Goal: Task Accomplishment & Management: Use online tool/utility

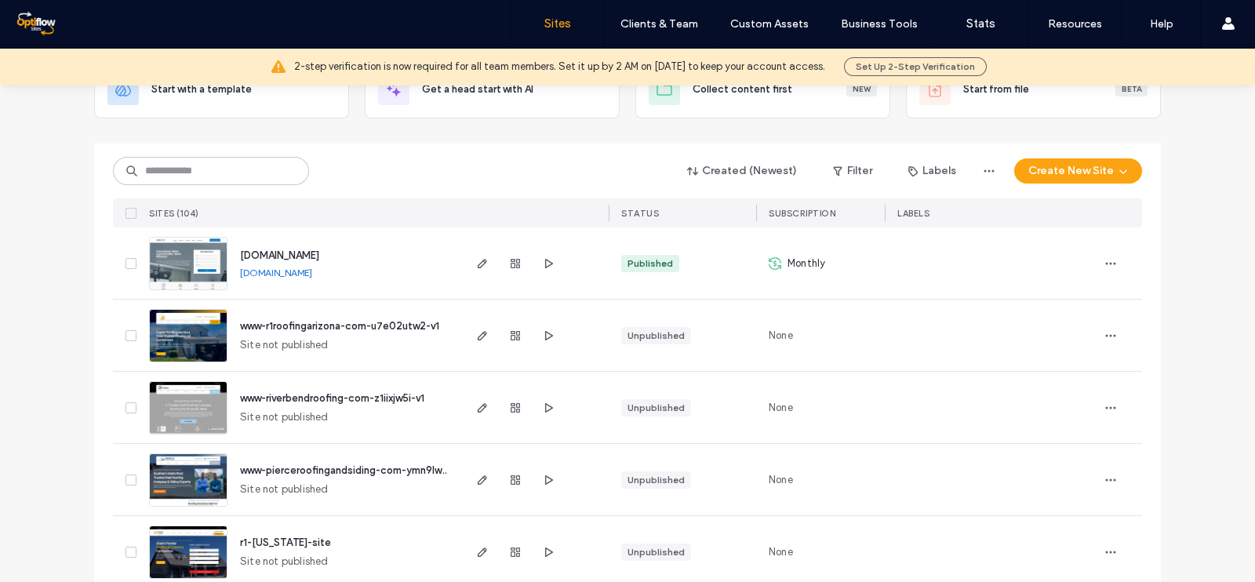
scroll to position [195, 0]
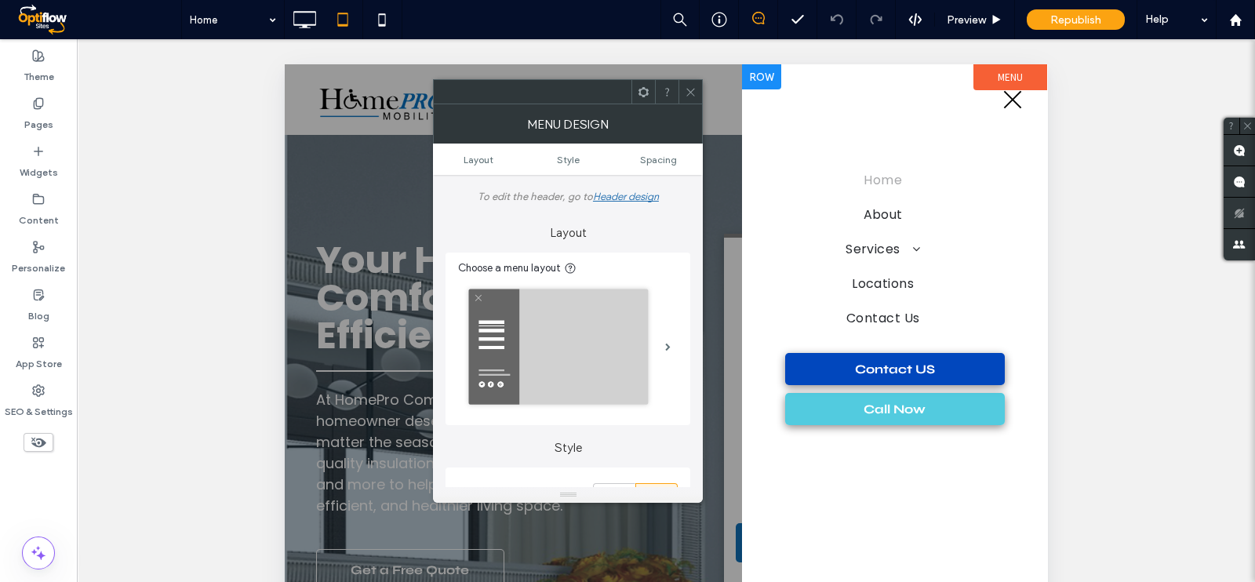
click at [969, 135] on div "Home About Services Stair Lifts Straight Stair Lifts Curved Stair Lifts Outdoor…" at bounding box center [895, 260] width 242 height 345
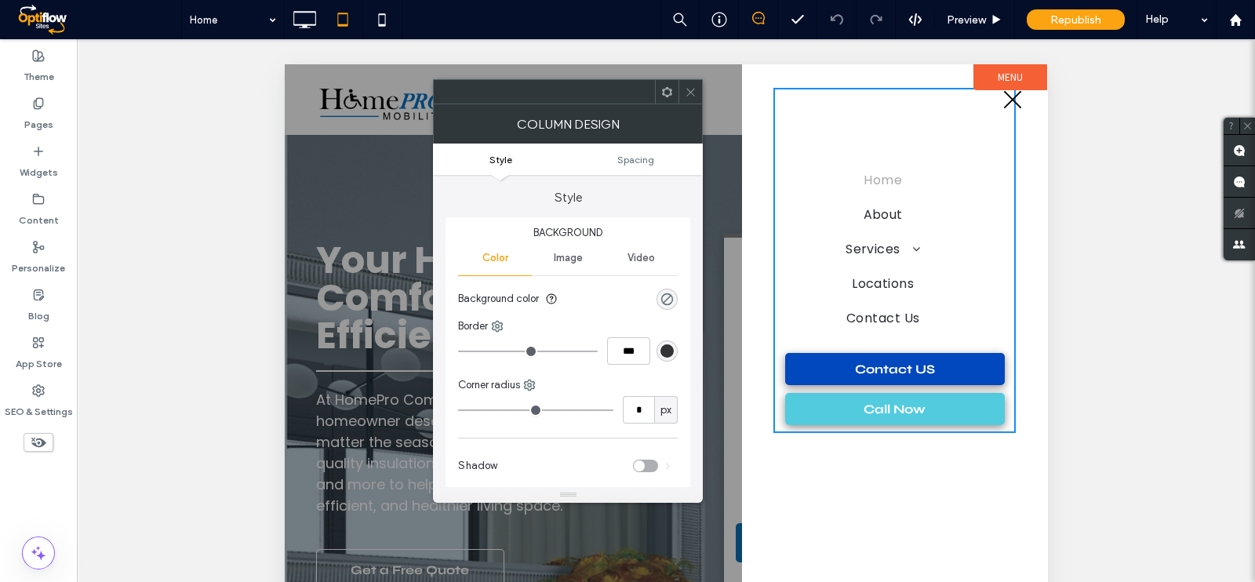
click at [1014, 101] on span "menu" at bounding box center [1013, 99] width 18 height 18
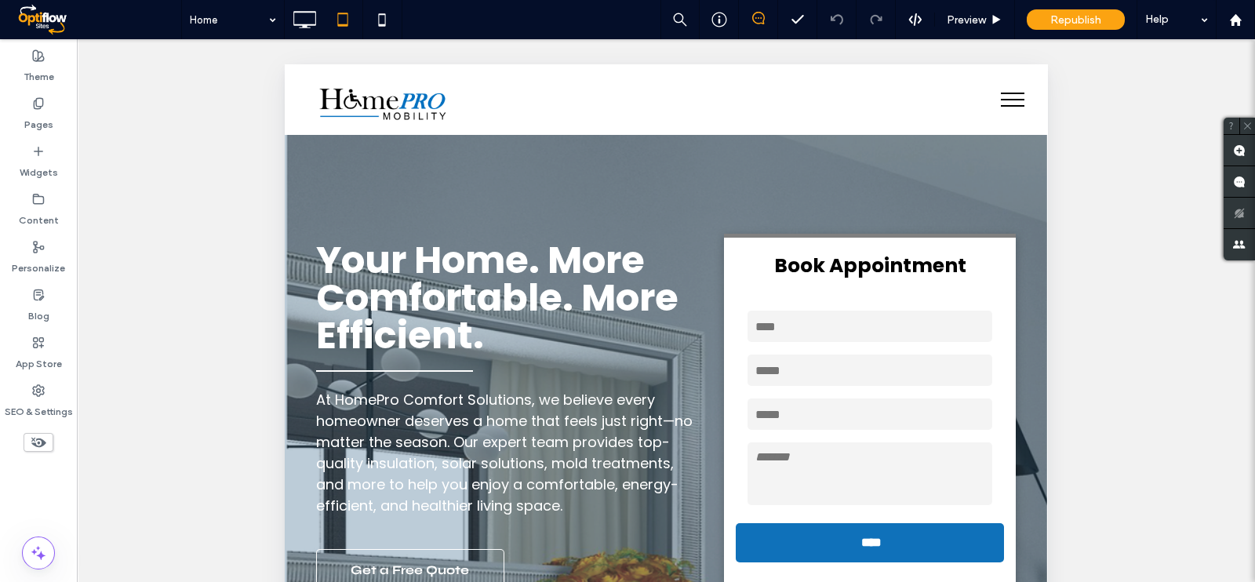
click at [1008, 90] on button "menu" at bounding box center [1013, 99] width 41 height 41
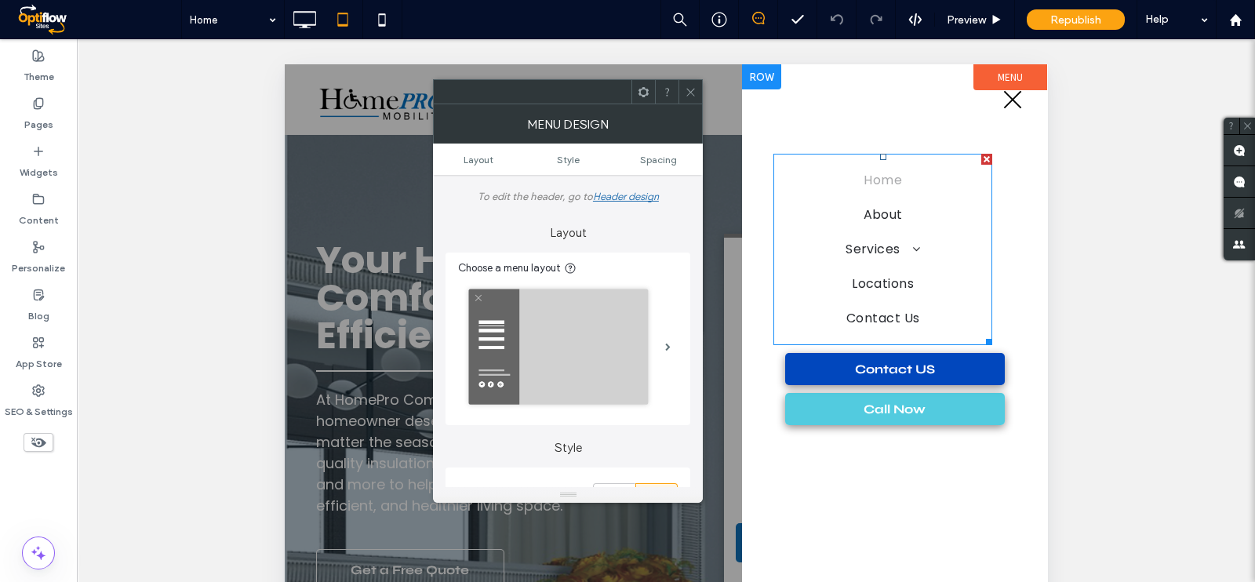
click at [989, 157] on div at bounding box center [987, 159] width 11 height 11
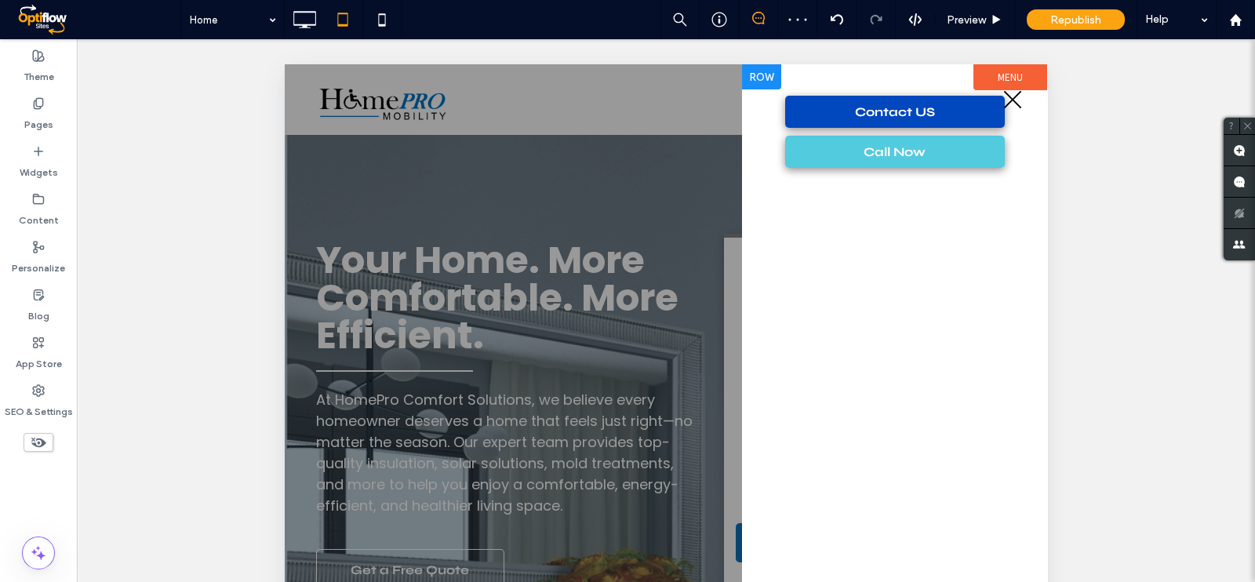
click at [993, 104] on button "menu" at bounding box center [1013, 99] width 41 height 41
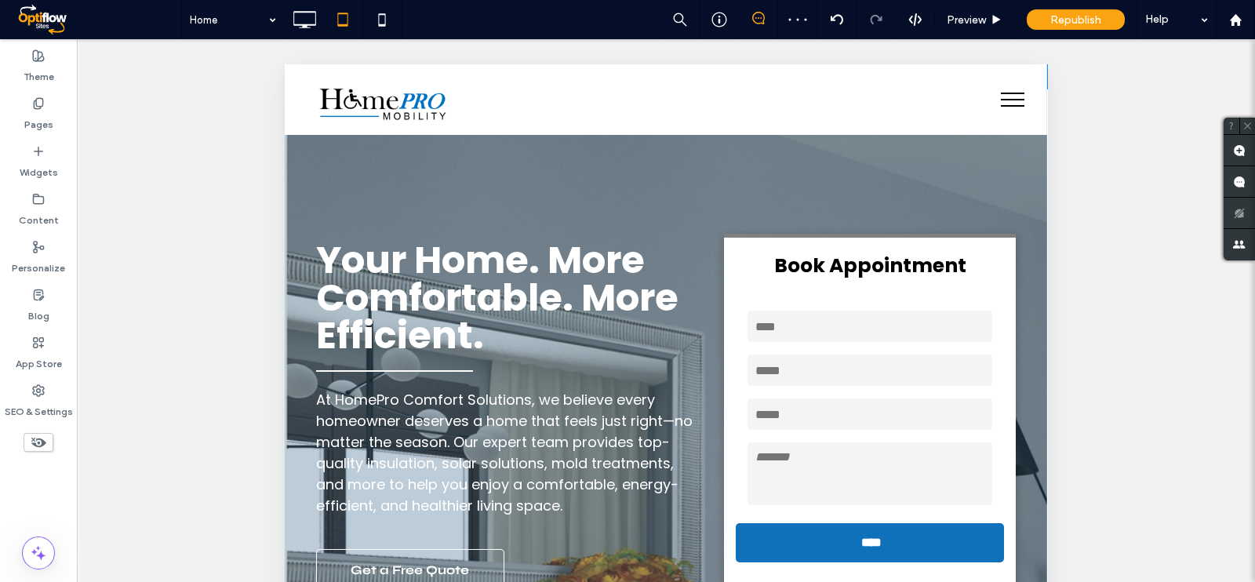
click at [993, 100] on button "menu" at bounding box center [1013, 99] width 41 height 41
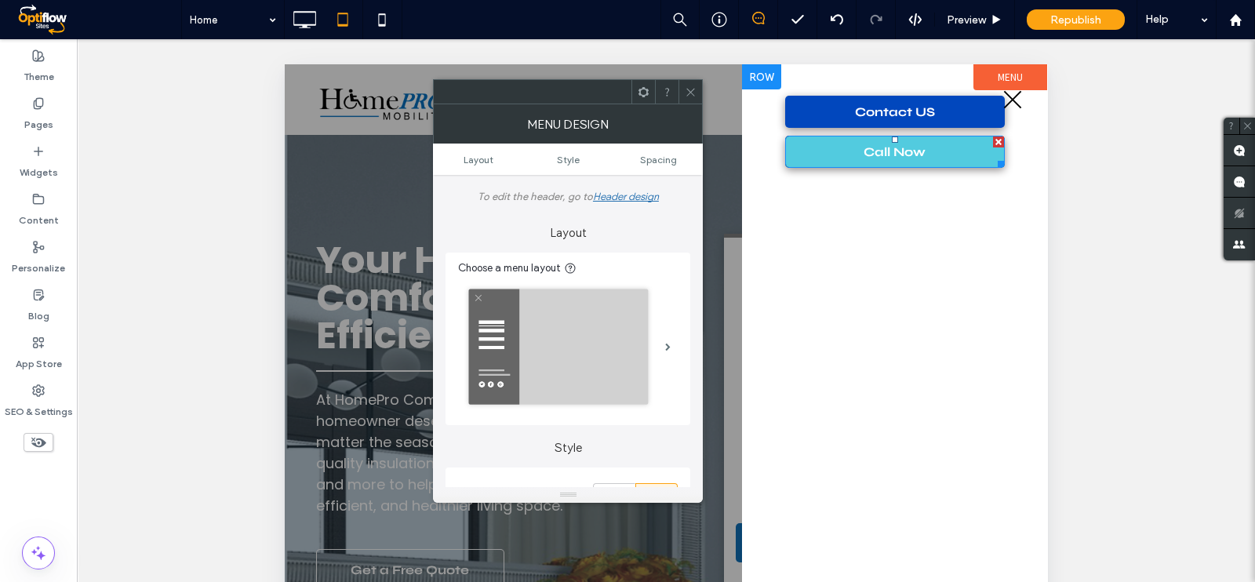
click at [998, 137] on div at bounding box center [998, 142] width 11 height 11
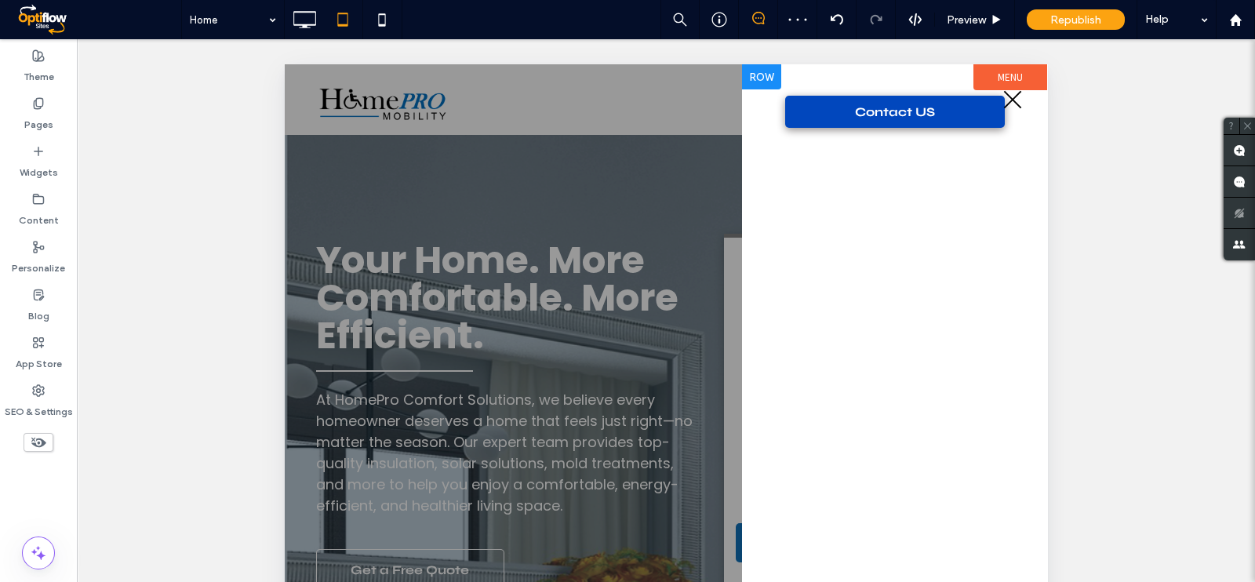
click at [995, 100] on button "menu" at bounding box center [1013, 99] width 41 height 41
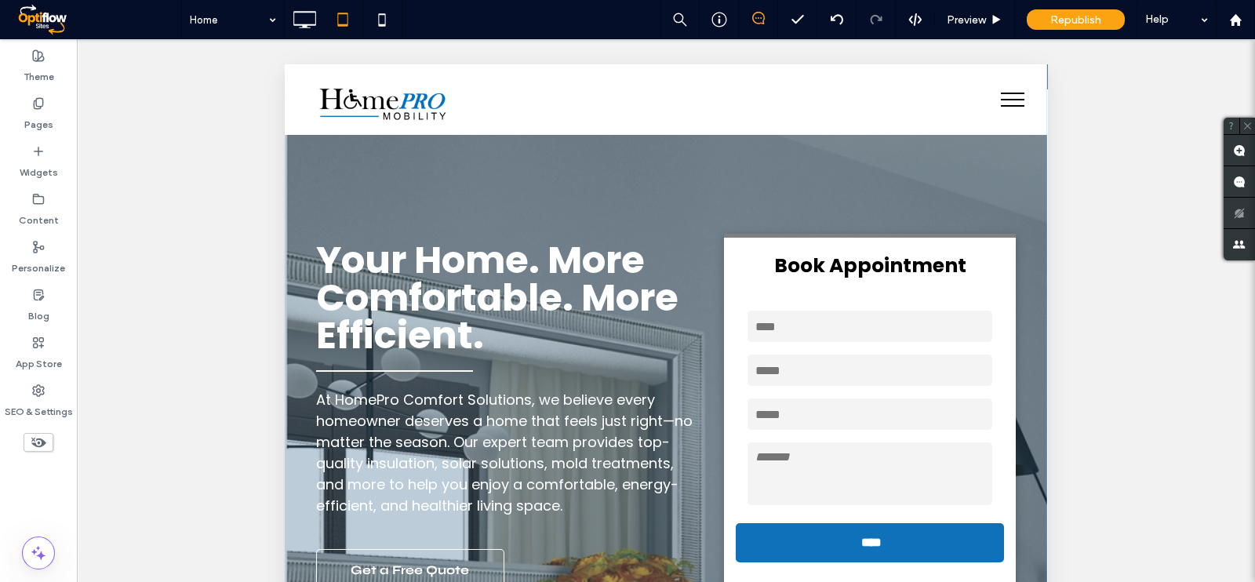
click at [1001, 99] on span "menu" at bounding box center [1013, 100] width 24 height 2
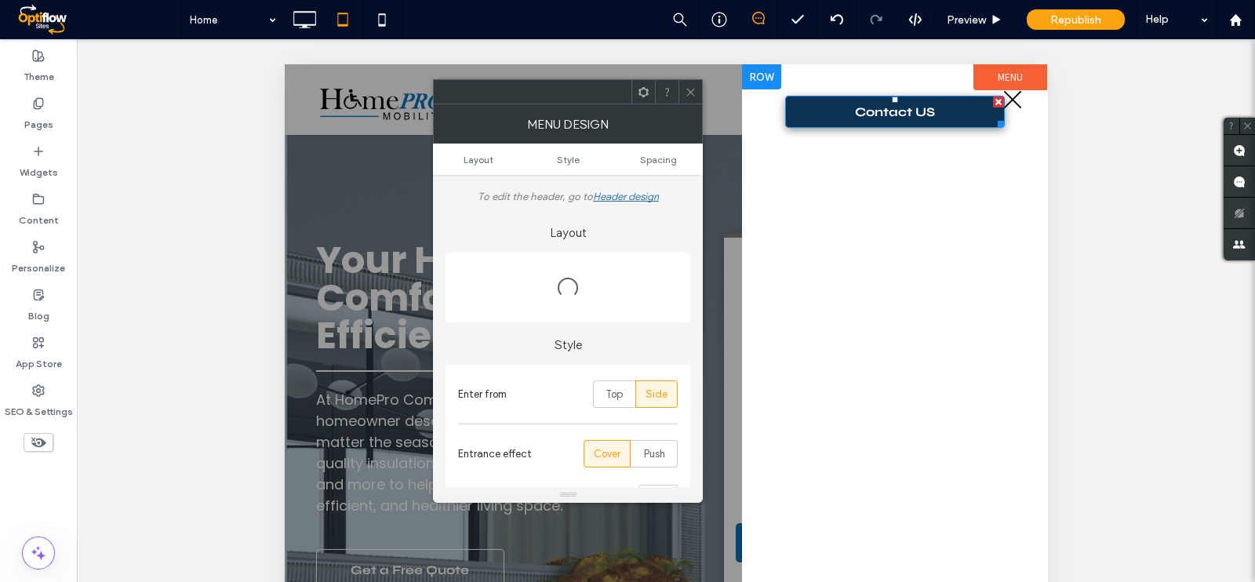
click at [932, 107] on span "Contact US" at bounding box center [895, 112] width 80 height 31
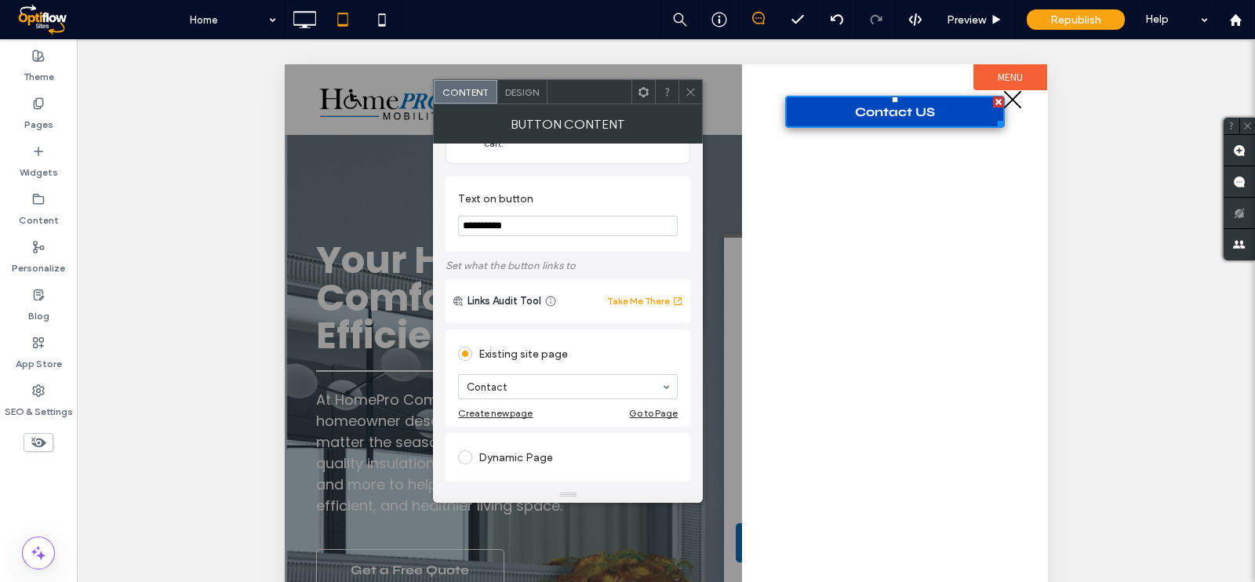
scroll to position [195, 0]
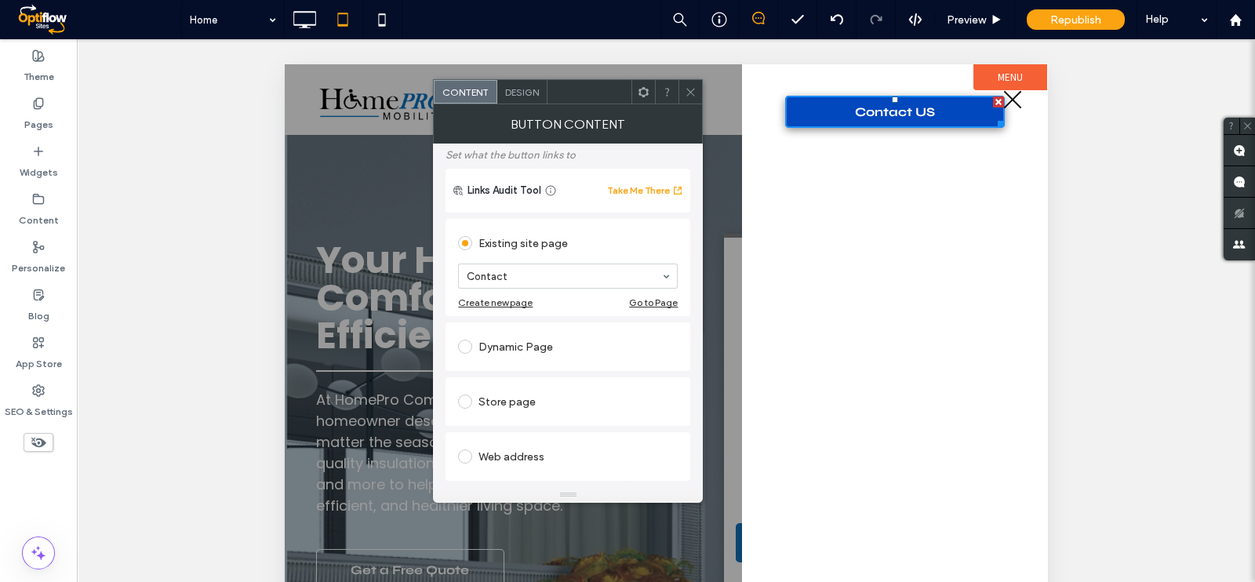
click at [510, 444] on div "Web address" at bounding box center [568, 456] width 220 height 25
click at [523, 428] on input "url" at bounding box center [568, 438] width 220 height 20
paste input "**********"
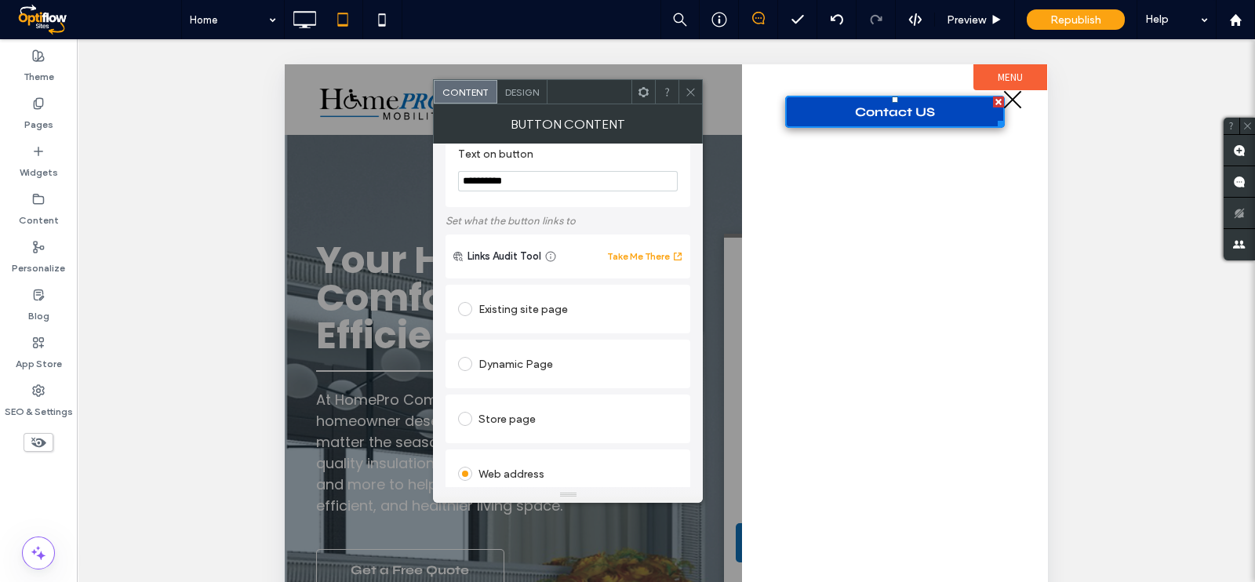
scroll to position [0, 0]
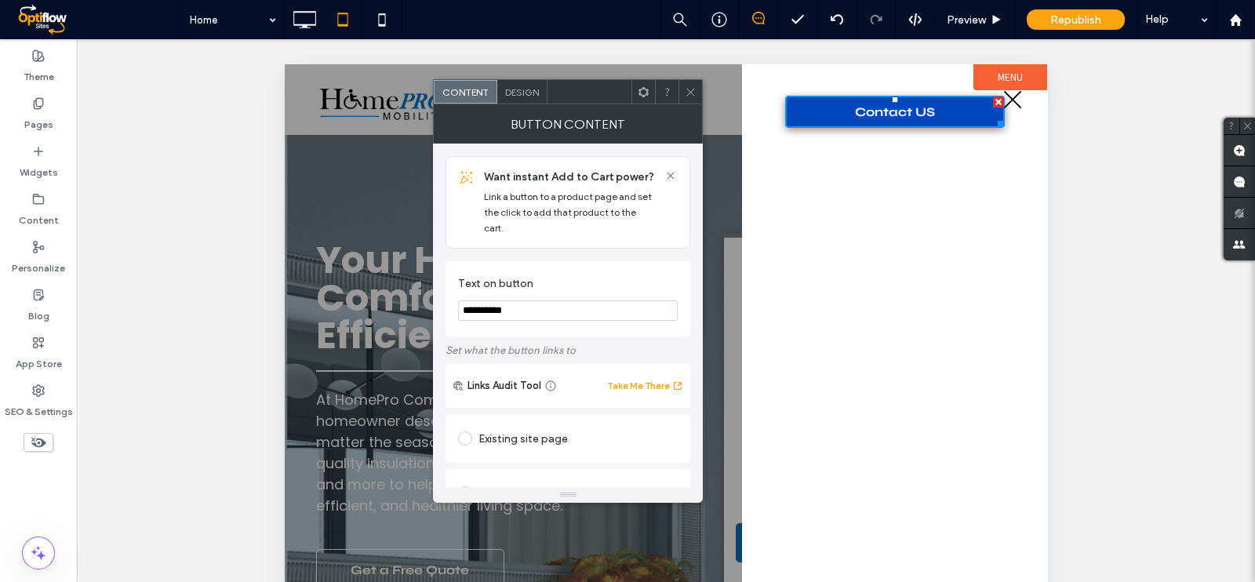
type input "**********"
drag, startPoint x: 536, startPoint y: 296, endPoint x: 446, endPoint y: 295, distance: 89.5
click at [446, 295] on div "**********" at bounding box center [568, 298] width 245 height 75
type input "**********"
click at [522, 93] on span "Design" at bounding box center [522, 92] width 34 height 12
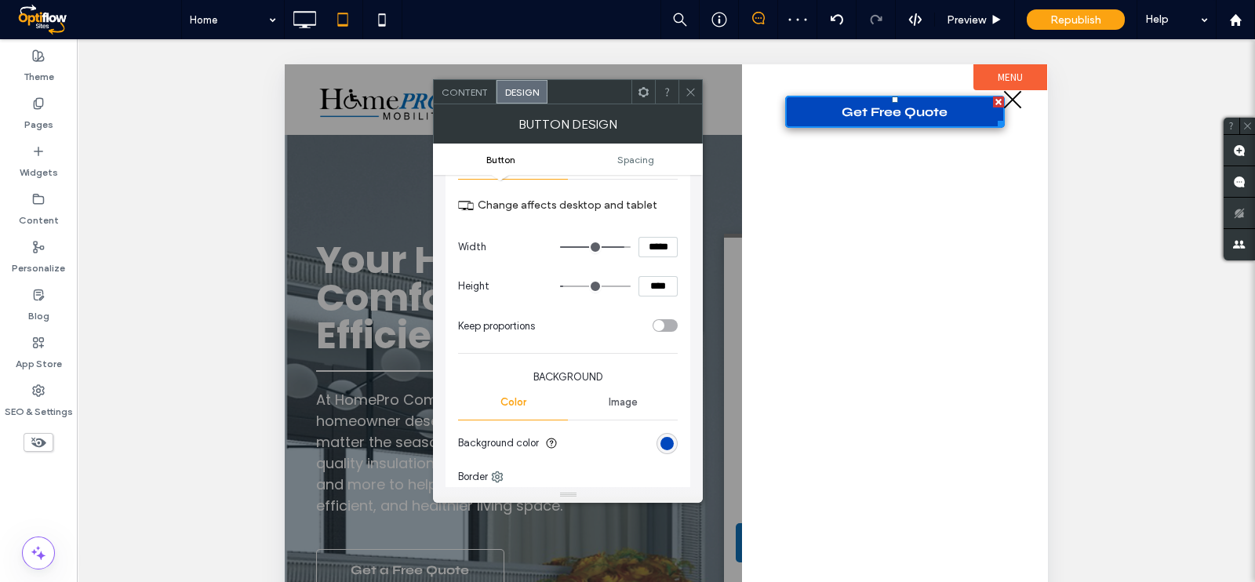
scroll to position [294, 0]
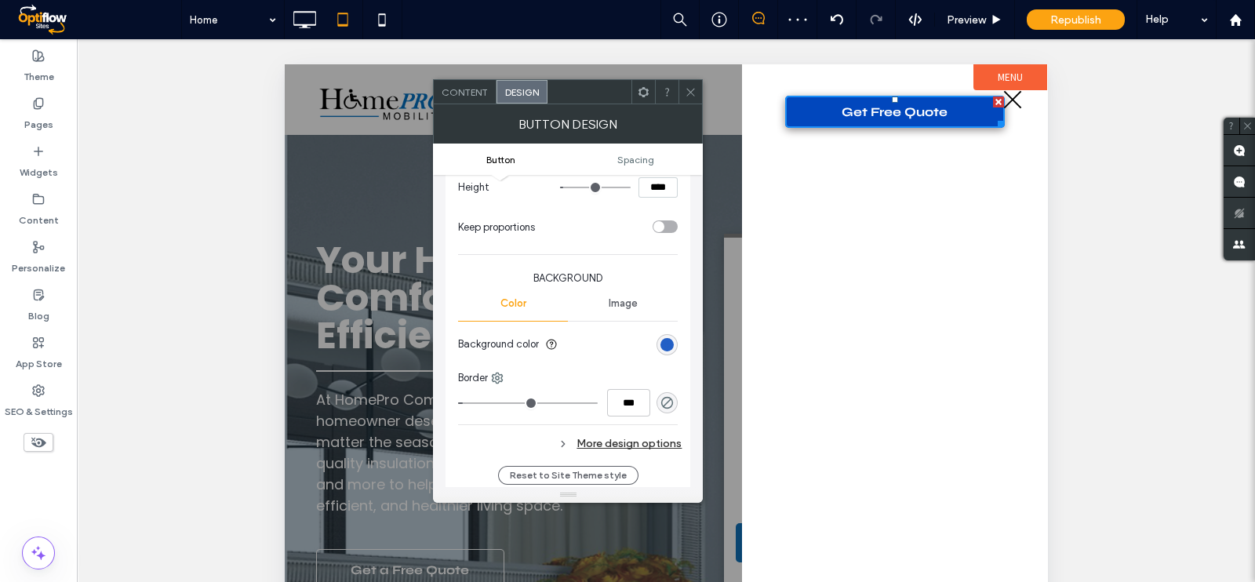
click at [665, 343] on div "rgb(1, 71, 189)" at bounding box center [667, 344] width 13 height 13
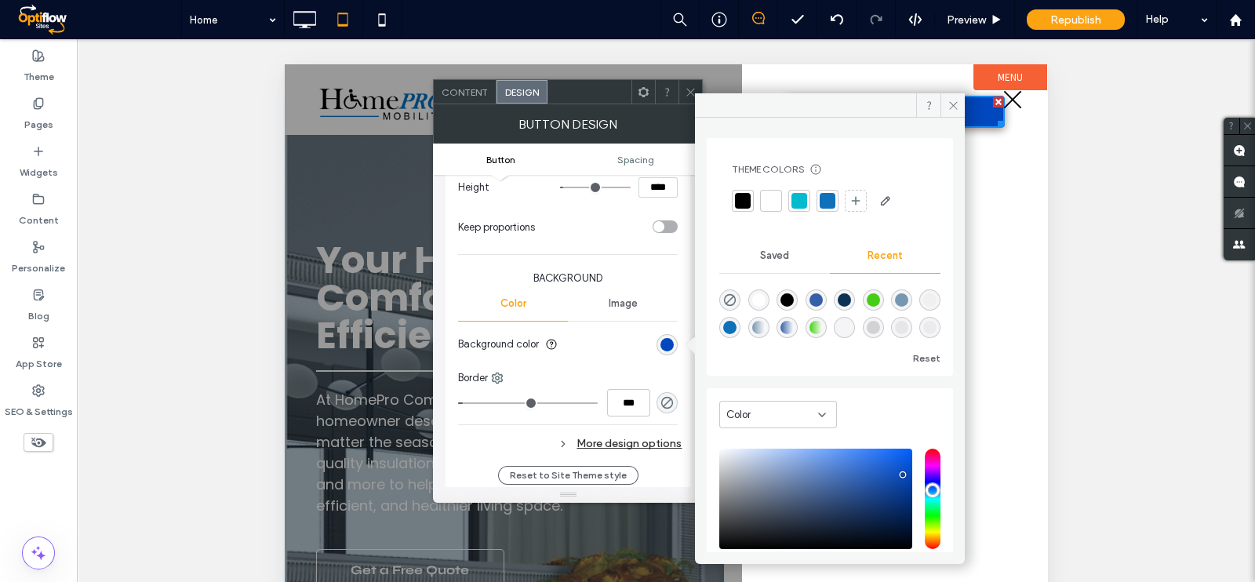
click at [832, 195] on div at bounding box center [828, 201] width 16 height 16
click at [502, 127] on div "BUTTON DESIGN" at bounding box center [568, 123] width 270 height 39
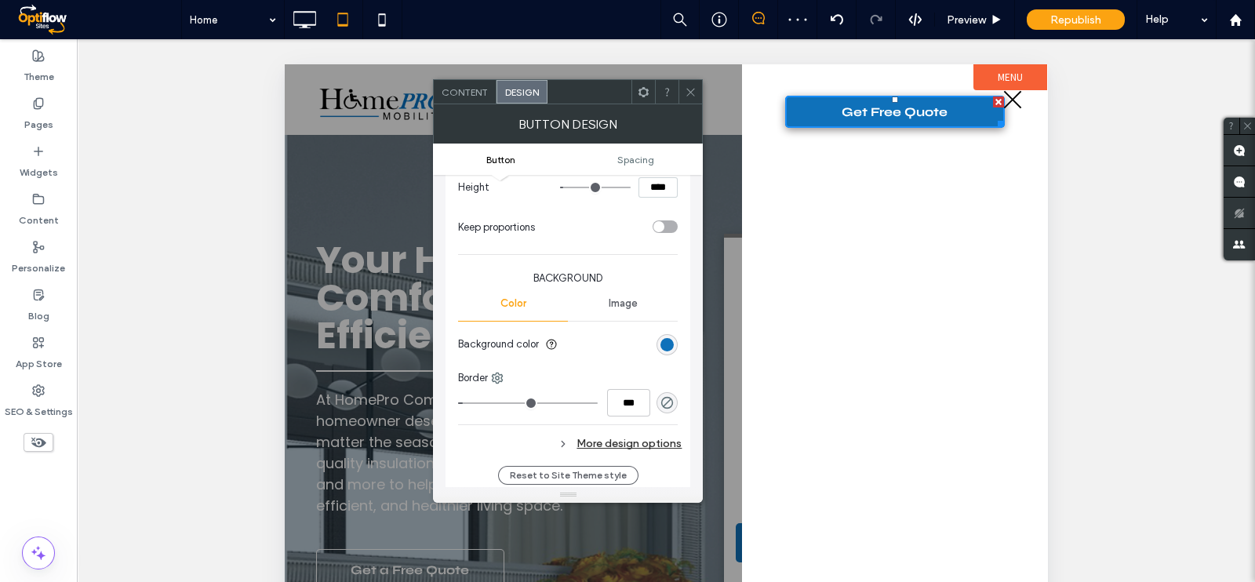
click at [689, 91] on icon at bounding box center [691, 92] width 12 height 12
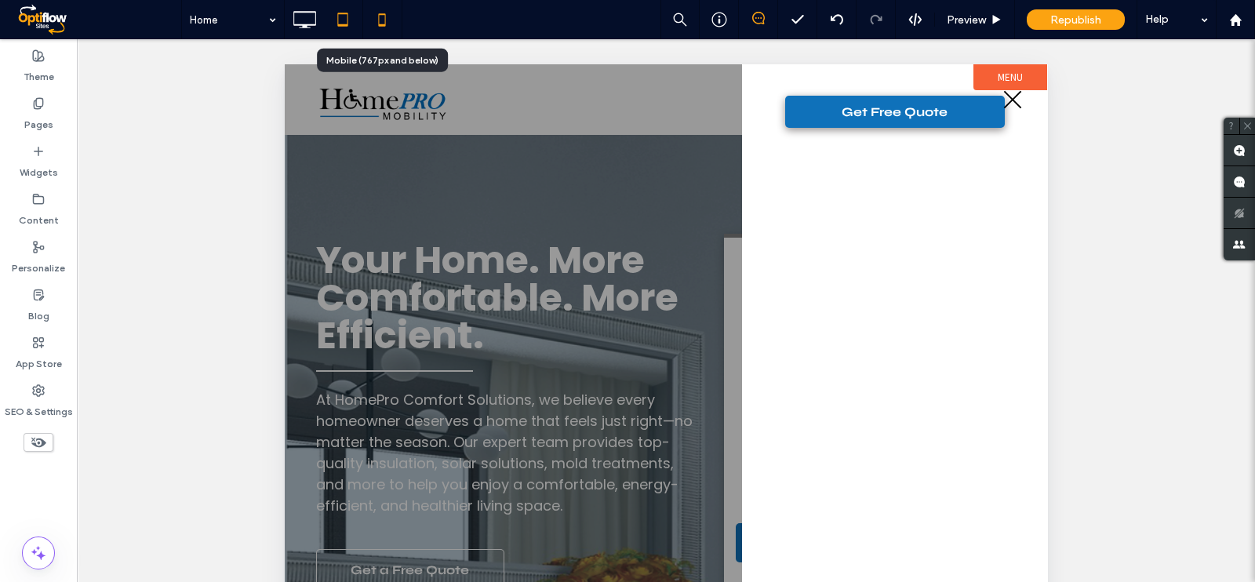
click at [384, 21] on icon at bounding box center [381, 19] width 31 height 31
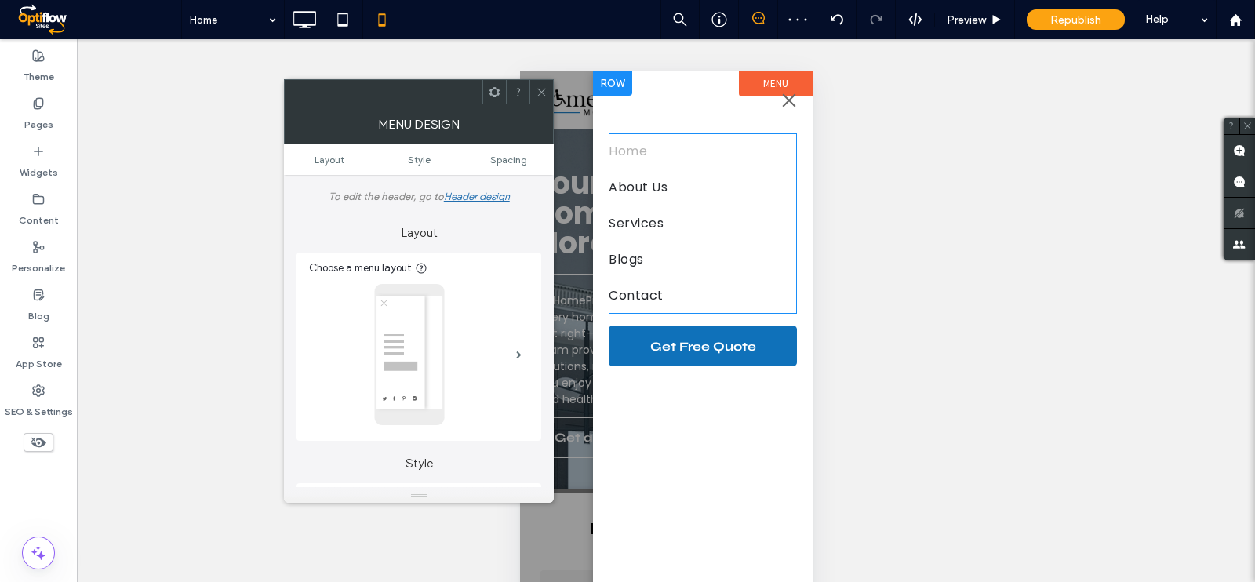
scroll to position [0, 0]
click at [737, 156] on link "Home" at bounding box center [702, 151] width 188 height 36
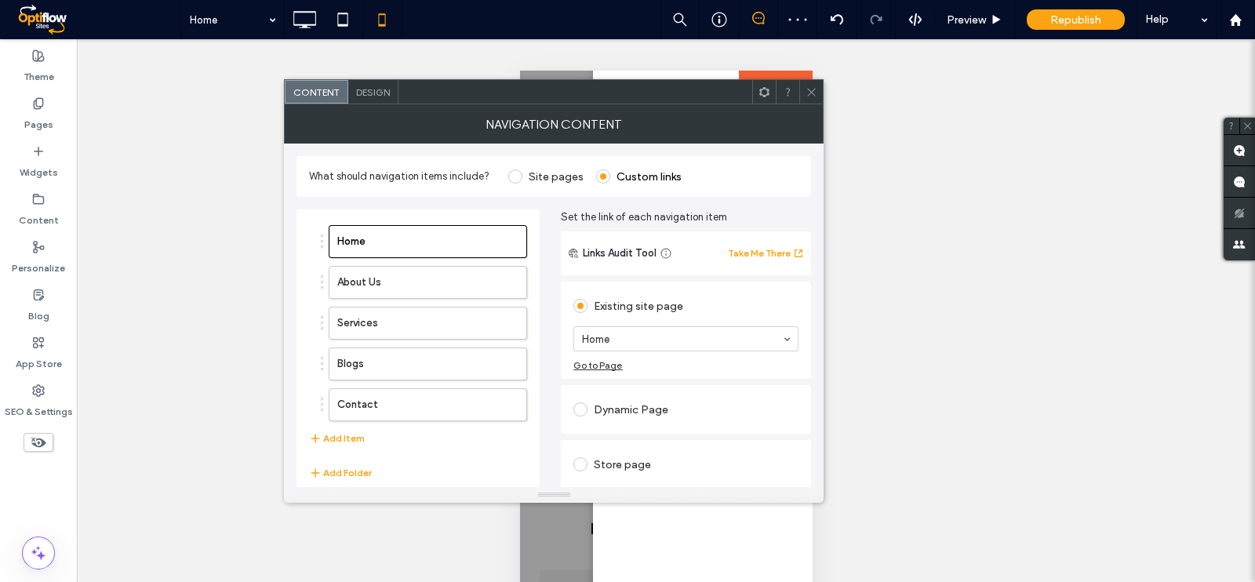
click at [785, 135] on div "NAVIGATION CONTENT" at bounding box center [554, 123] width 540 height 39
click at [811, 96] on icon at bounding box center [812, 92] width 12 height 12
